Goal: Check status

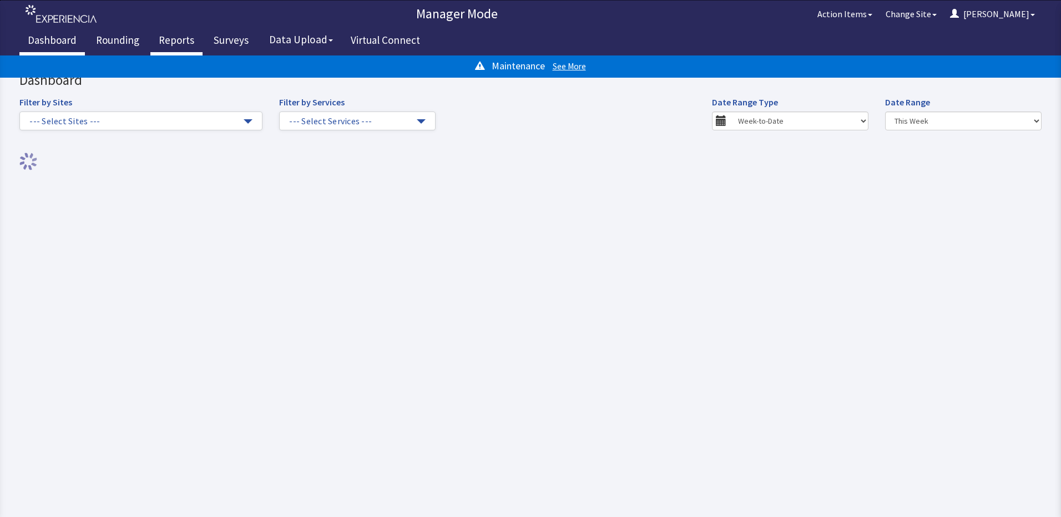
click at [169, 31] on link "Reports" at bounding box center [176, 42] width 52 height 28
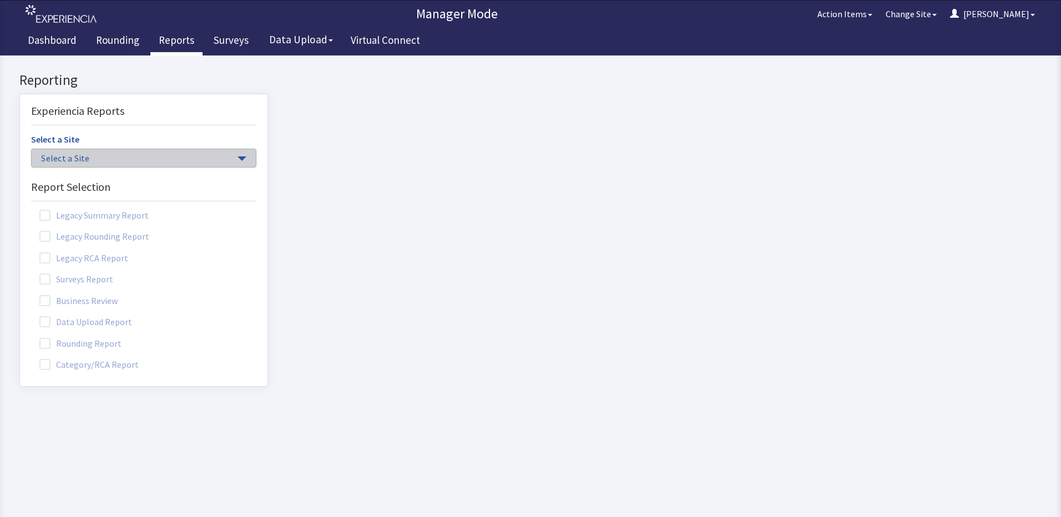
click at [220, 161] on span "Select a Site" at bounding box center [138, 158] width 194 height 13
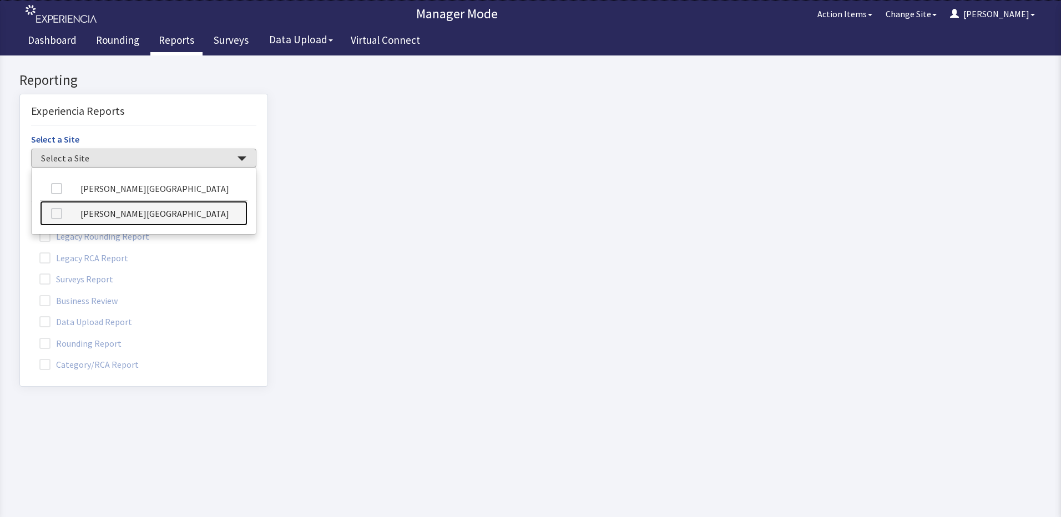
click at [168, 219] on link "[PERSON_NAME][GEOGRAPHIC_DATA]" at bounding box center [143, 213] width 207 height 25
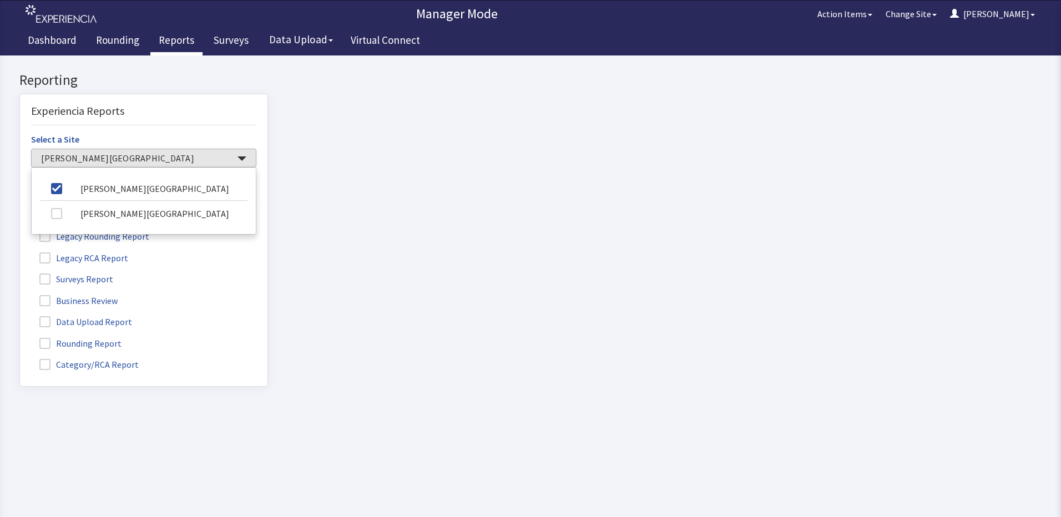
click at [71, 346] on label "Rounding Report" at bounding box center [82, 343] width 102 height 14
click at [20, 337] on input "Rounding Report" at bounding box center [20, 337] width 0 height 0
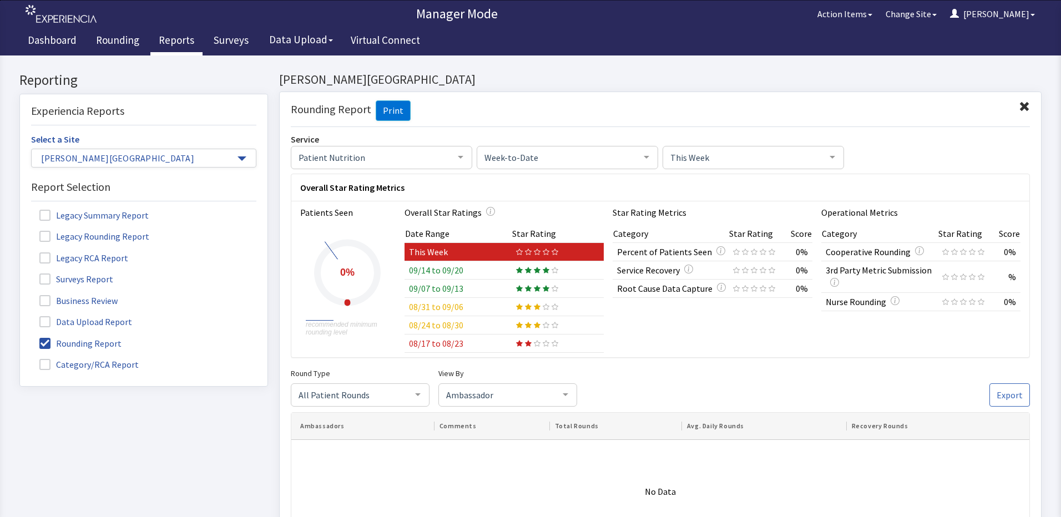
click at [440, 271] on td "09/14 to 09/20" at bounding box center [457, 270] width 107 height 18
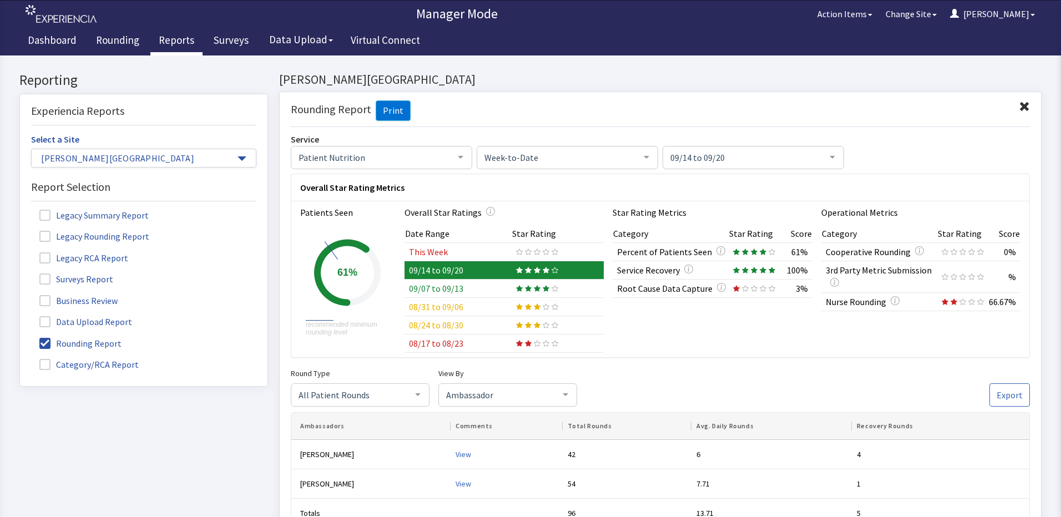
click at [455, 246] on td "This Week" at bounding box center [457, 252] width 107 height 18
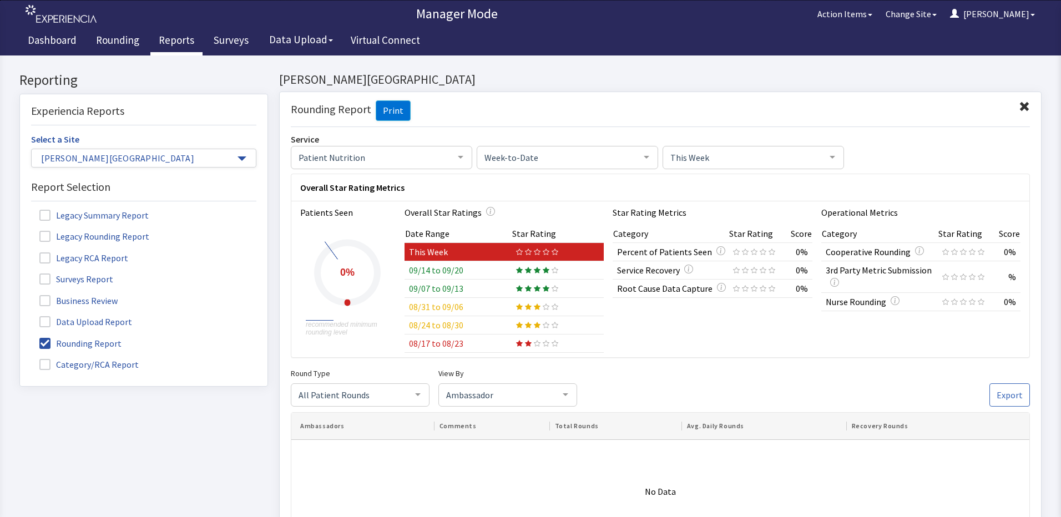
click at [450, 267] on td "09/14 to 09/20" at bounding box center [457, 270] width 107 height 18
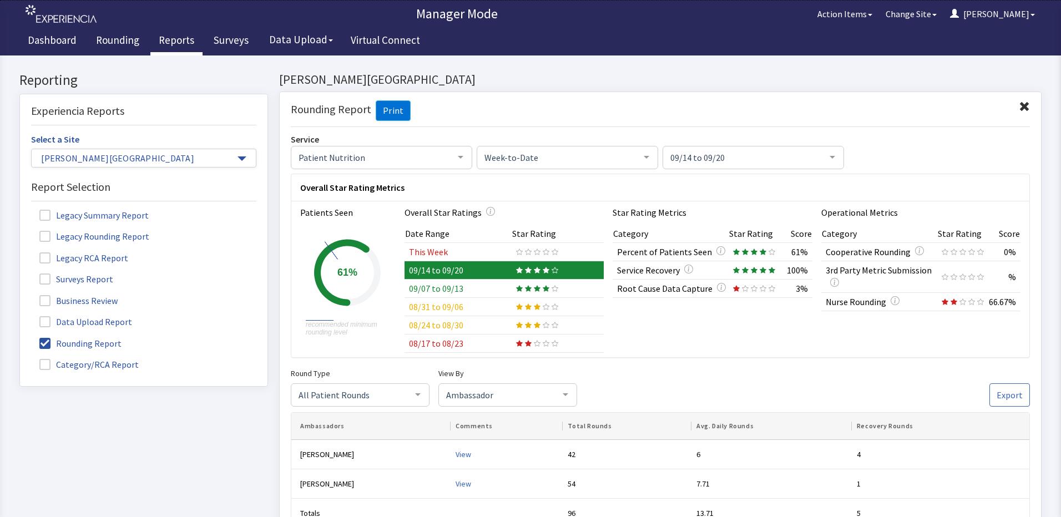
click at [455, 243] on td "This Week" at bounding box center [457, 252] width 107 height 18
